Goal: Information Seeking & Learning: Learn about a topic

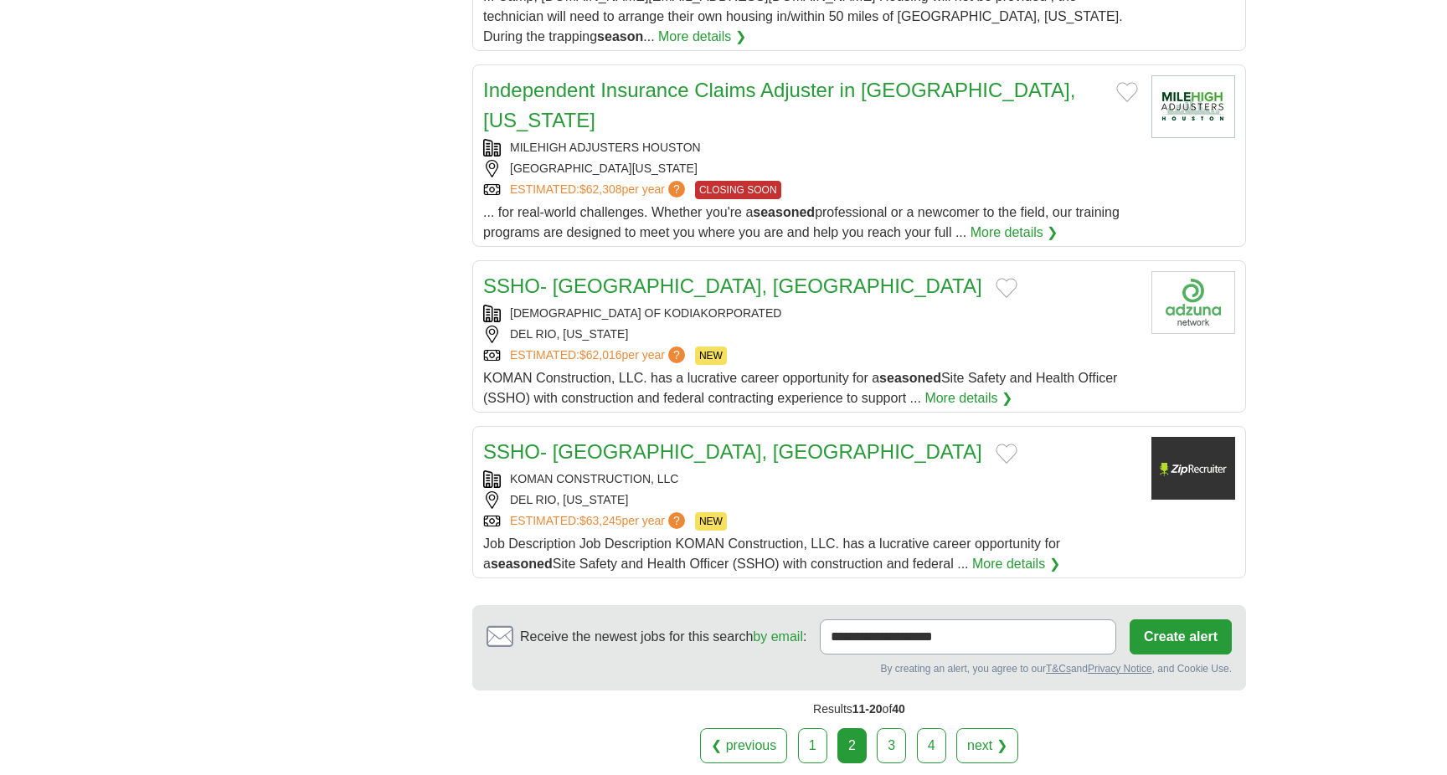
scroll to position [1628, 0]
click at [996, 727] on link "next ❯" at bounding box center [987, 744] width 62 height 35
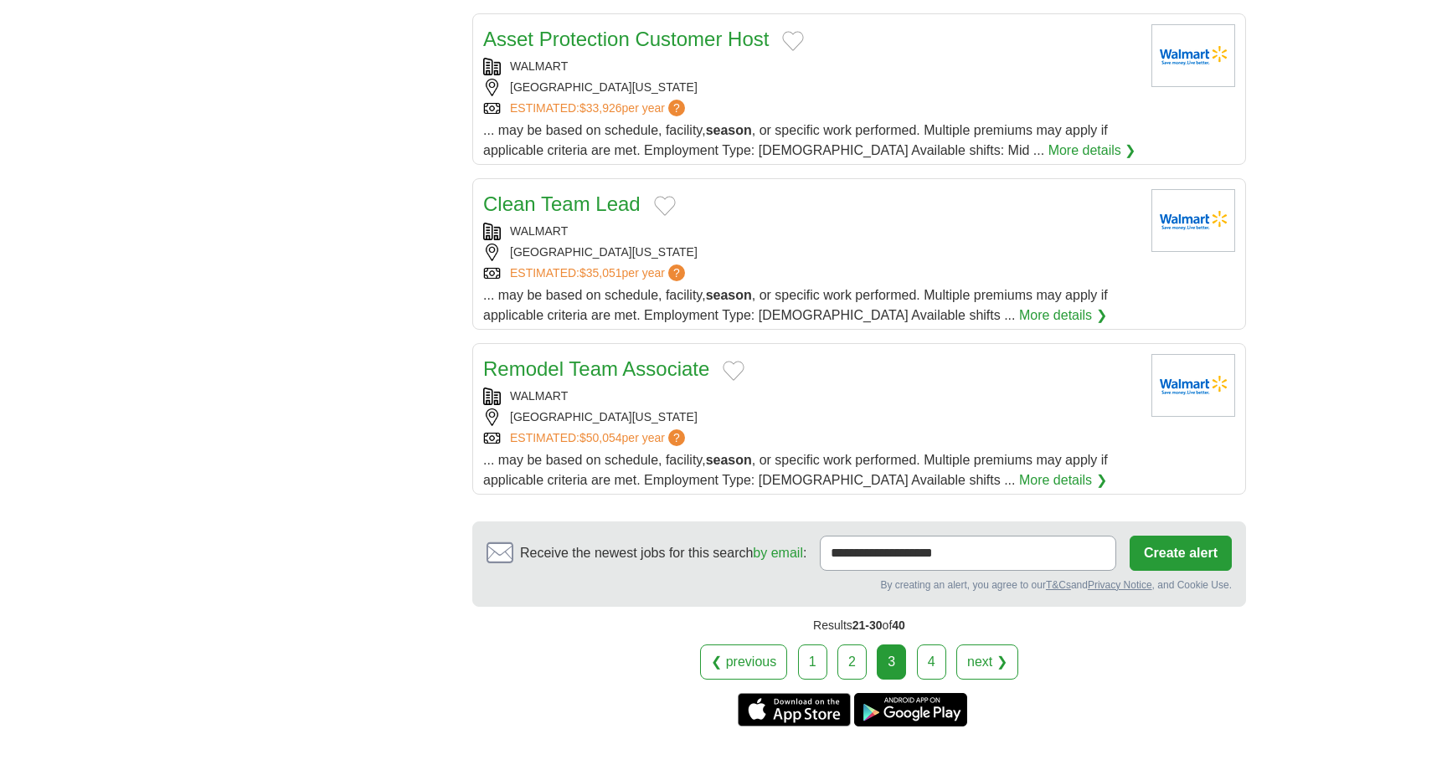
scroll to position [1634, 0]
click at [989, 644] on link "next ❯" at bounding box center [987, 661] width 62 height 35
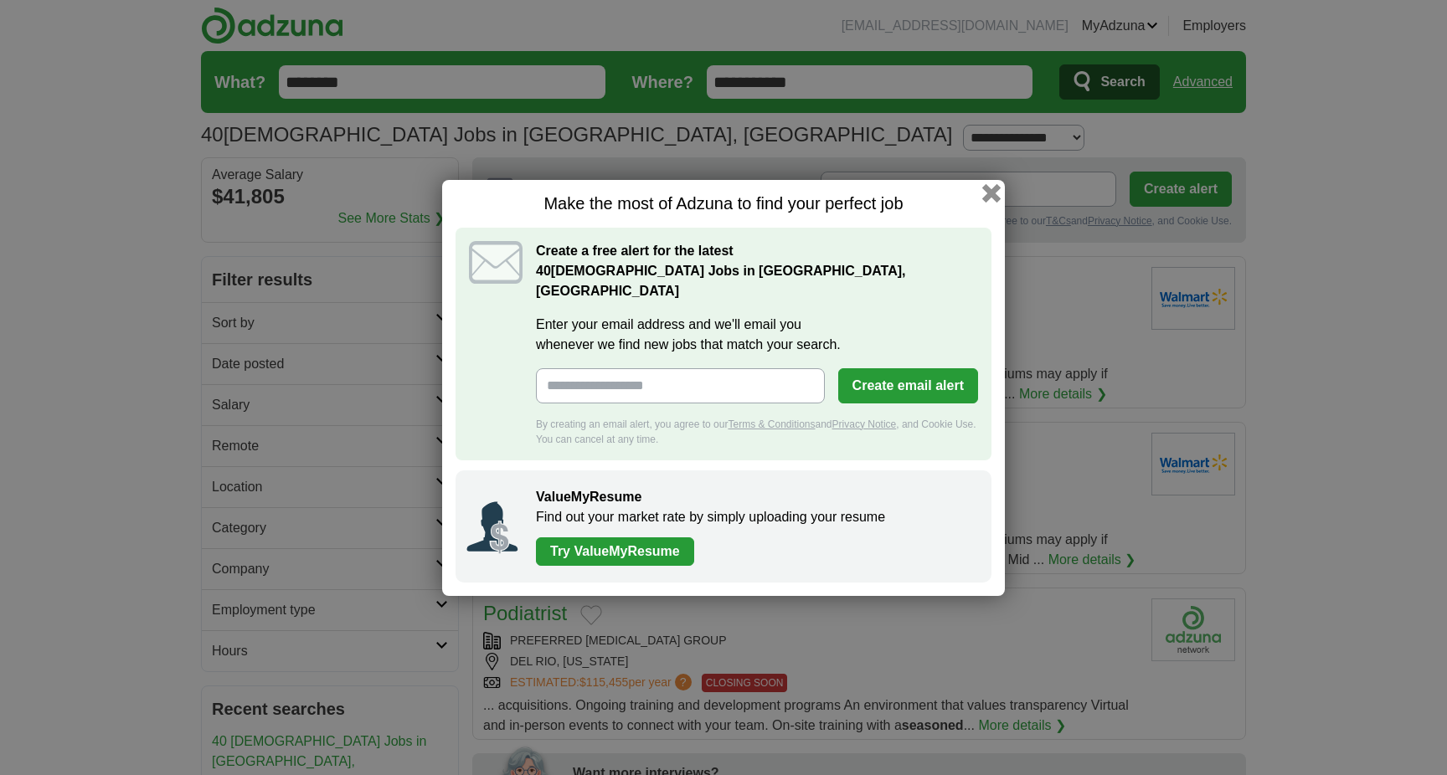
click at [1000, 202] on button "button" at bounding box center [991, 192] width 18 height 18
